Goal: Task Accomplishment & Management: Use online tool/utility

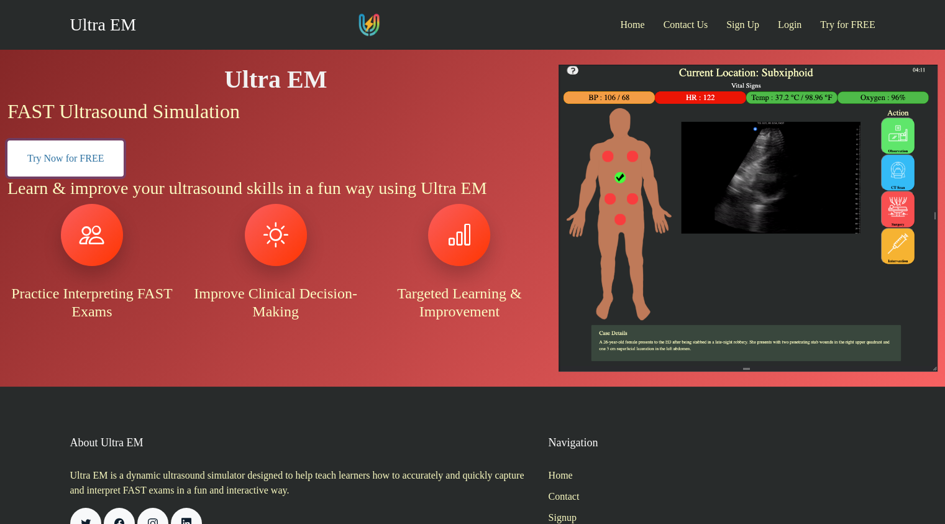
click at [104, 163] on link "Try Now for FREE" at bounding box center [65, 158] width 116 height 36
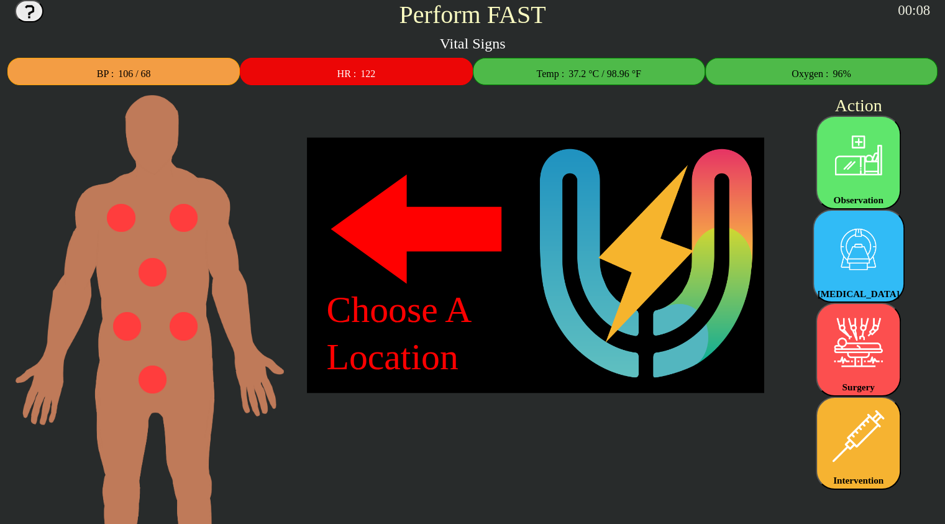
click at [127, 333] on img at bounding box center [127, 326] width 29 height 29
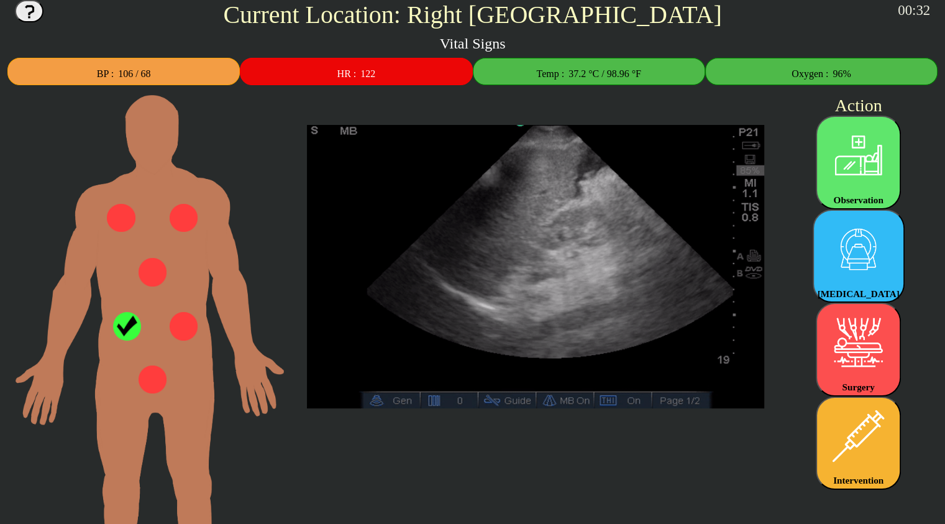
click at [858, 152] on img at bounding box center [859, 155] width 76 height 76
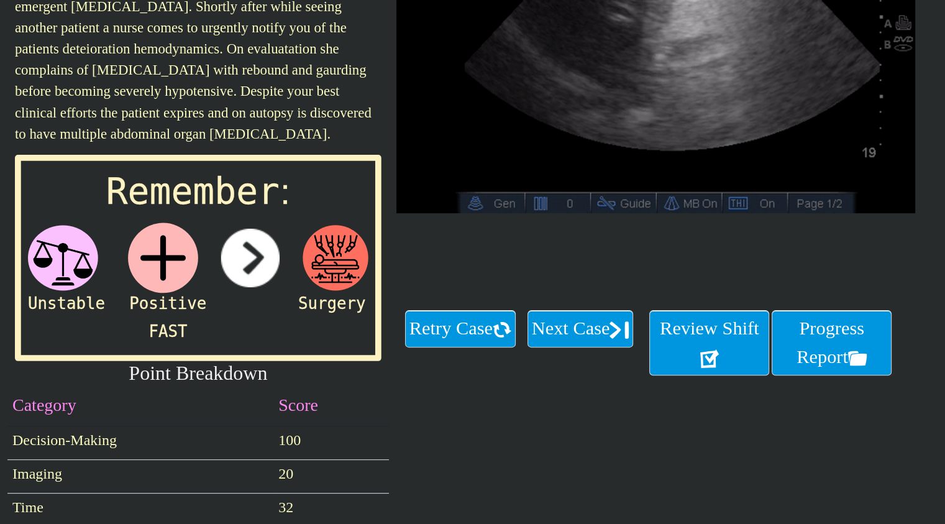
scroll to position [298, 0]
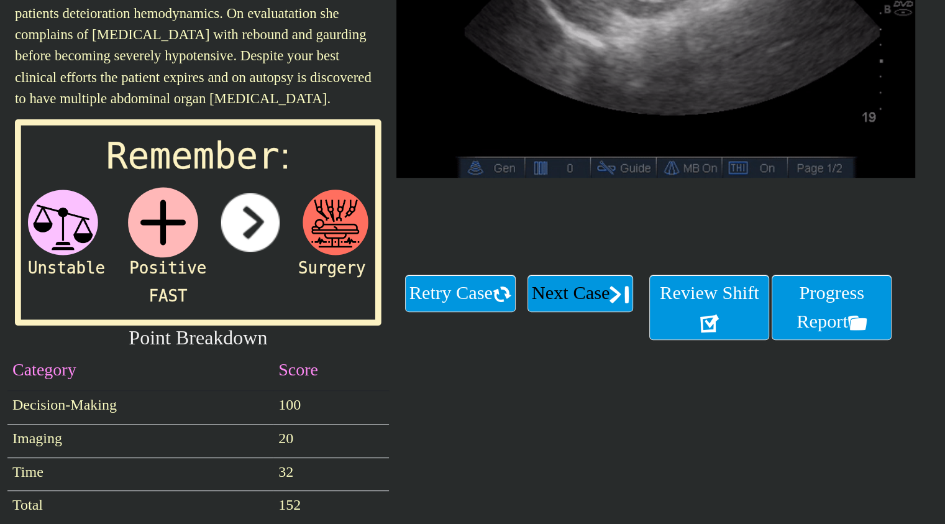
click at [610, 304] on img at bounding box center [619, 294] width 19 height 19
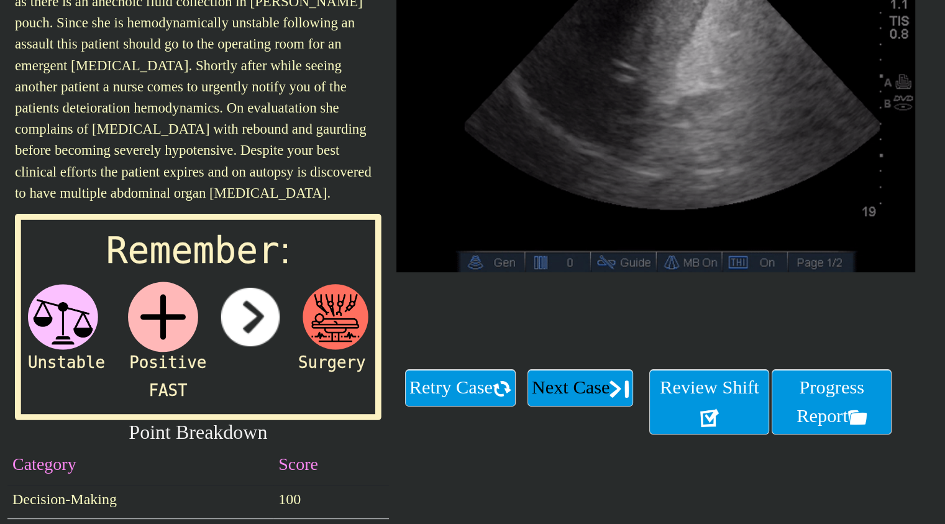
scroll to position [101, 0]
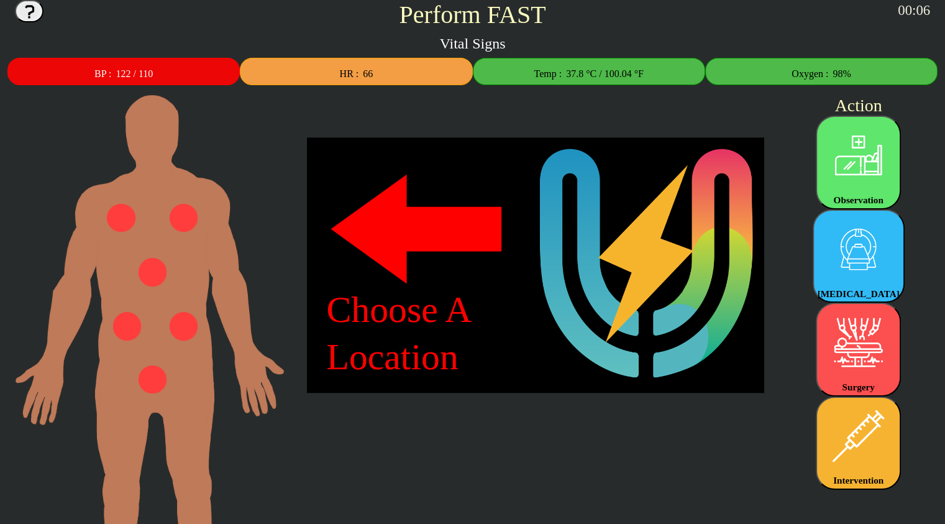
click at [122, 323] on img at bounding box center [127, 326] width 29 height 29
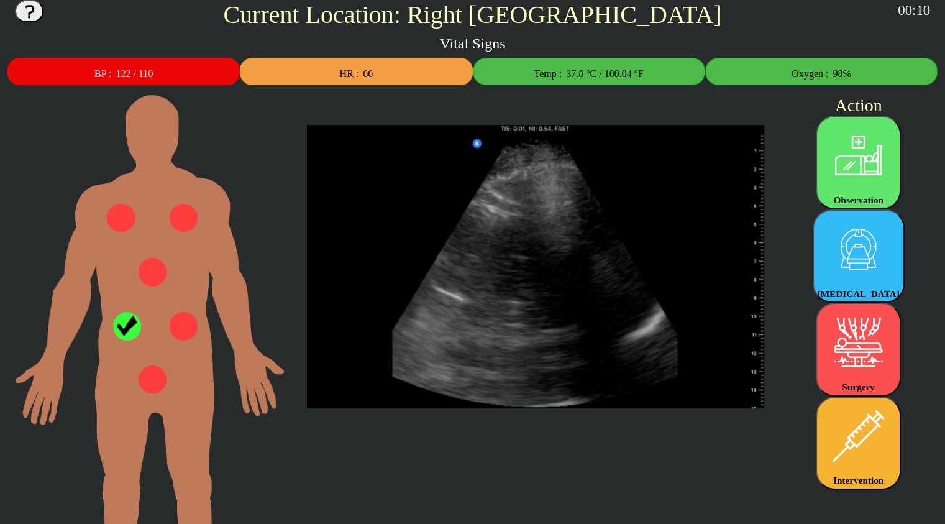
click at [507, 277] on img at bounding box center [536, 266] width 458 height 283
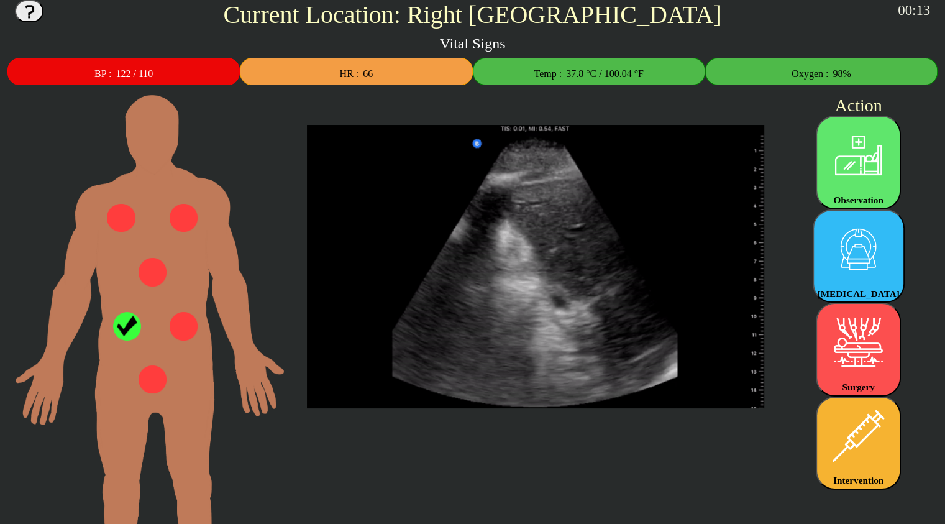
click at [477, 145] on img at bounding box center [536, 266] width 458 height 283
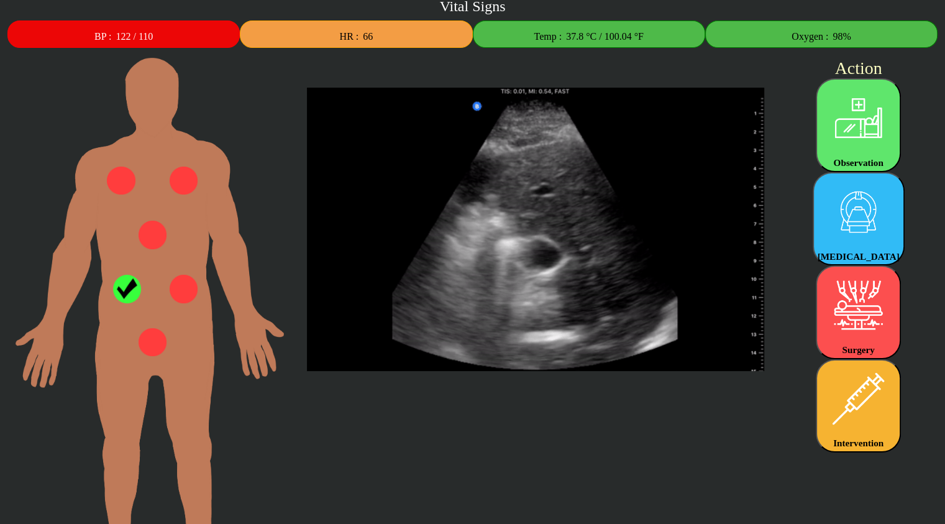
scroll to position [17, 0]
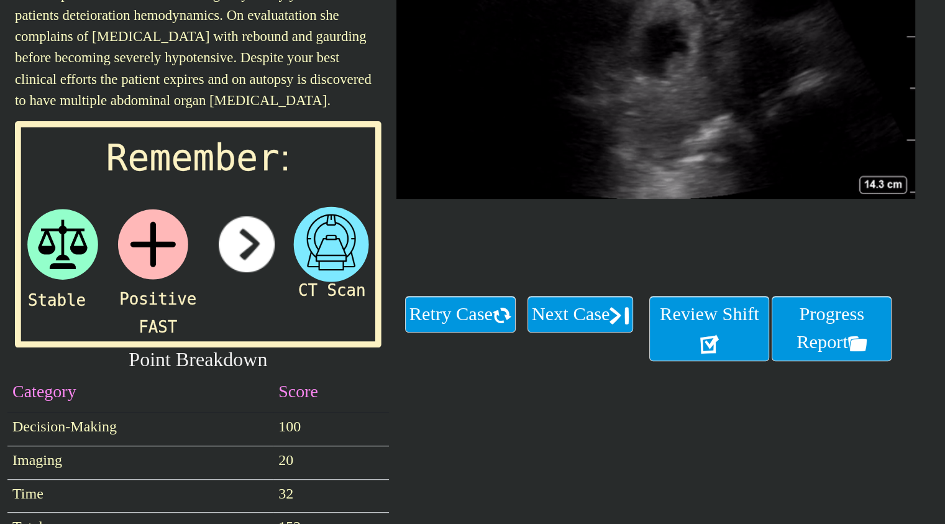
scroll to position [295, 0]
